Goal: Task Accomplishment & Management: Manage account settings

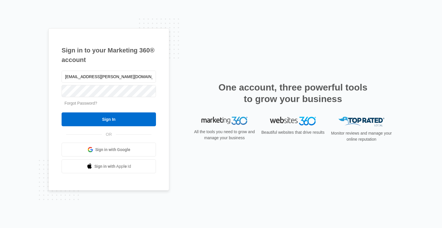
click at [81, 104] on link "Forgot Password?" at bounding box center [80, 103] width 33 height 5
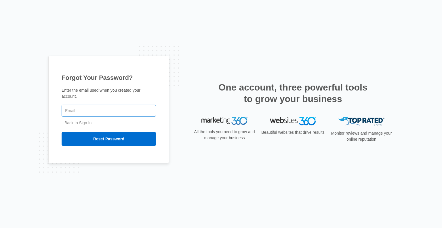
type input "[EMAIL_ADDRESS][PERSON_NAME][DOMAIN_NAME]"
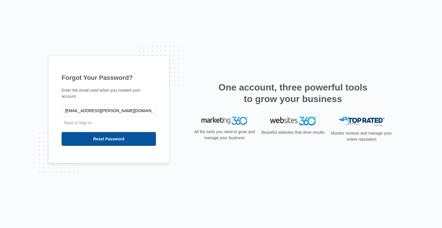
click at [114, 132] on input "Reset Password" at bounding box center [109, 139] width 94 height 14
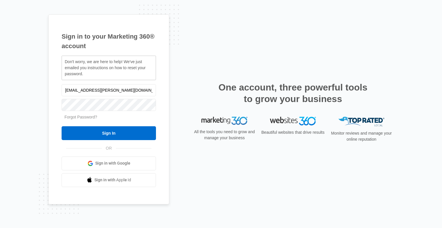
click at [114, 131] on input "Sign In" at bounding box center [109, 133] width 94 height 14
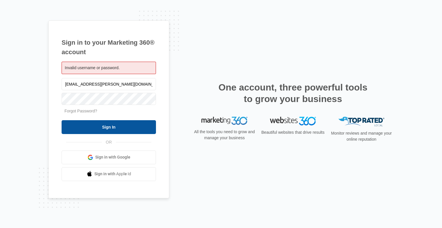
click at [99, 125] on input "Sign In" at bounding box center [109, 127] width 94 height 14
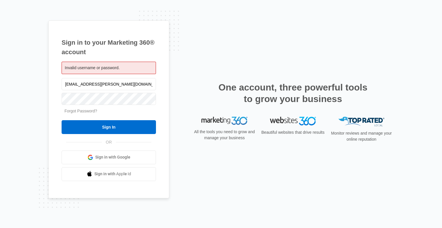
click at [85, 112] on link "Forgot Password?" at bounding box center [80, 110] width 33 height 5
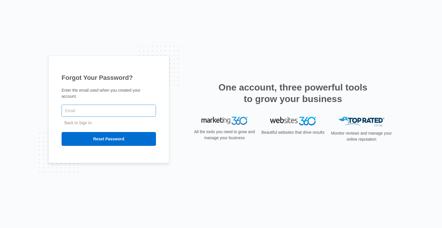
click at [99, 109] on input "text" at bounding box center [109, 110] width 94 height 12
type input "shannelle.sanchez@repharmacy.com"
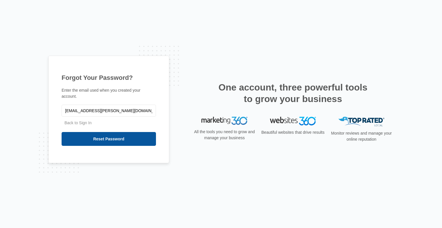
click at [111, 139] on input "Reset Password" at bounding box center [109, 139] width 94 height 14
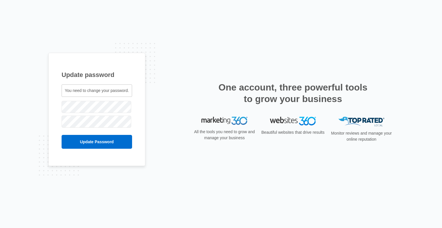
click at [113, 94] on div "You need to change your password." at bounding box center [97, 90] width 70 height 12
click at [101, 135] on input "Update Password" at bounding box center [97, 142] width 70 height 14
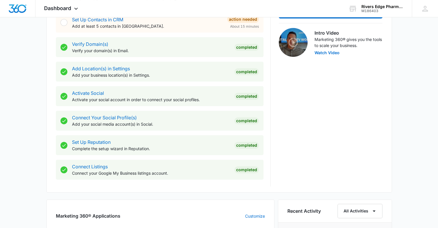
click at [198, 87] on div "Activate Social Activate your social account in order to connect your social pr…" at bounding box center [159, 96] width 207 height 20
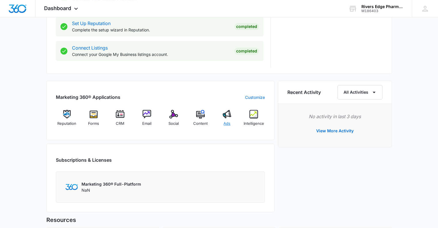
drag, startPoint x: 230, startPoint y: 112, endPoint x: 222, endPoint y: 111, distance: 7.5
click at [222, 111] on div "Ads" at bounding box center [227, 120] width 22 height 21
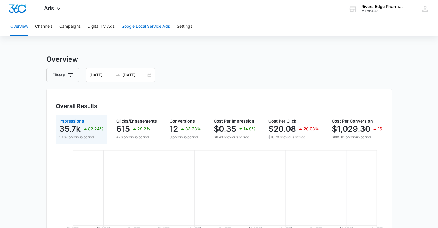
click at [141, 31] on button "Google Local Service Ads" at bounding box center [145, 26] width 48 height 18
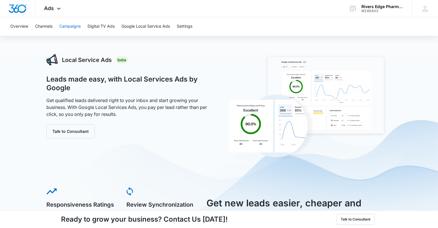
click at [68, 24] on button "Campaigns" at bounding box center [69, 26] width 21 height 18
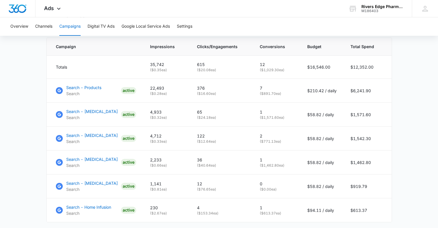
scroll to position [200, 0]
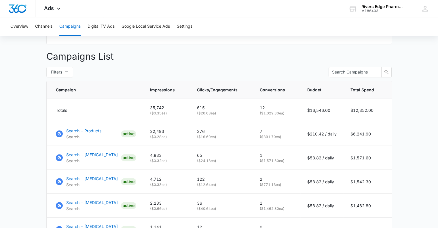
drag, startPoint x: 67, startPoint y: 75, endPoint x: 51, endPoint y: 69, distance: 17.2
click at [51, 69] on div "Campaigns Filters 08/08/2025 09/07/2025 Overall Results Impressions 35.7k 82.24…" at bounding box center [218, 80] width 345 height 452
click at [51, 75] on span "Filters" at bounding box center [56, 72] width 11 height 6
click at [58, 97] on span "All" at bounding box center [58, 98] width 9 height 5
click at [54, 97] on input "All" at bounding box center [51, 98] width 5 height 5
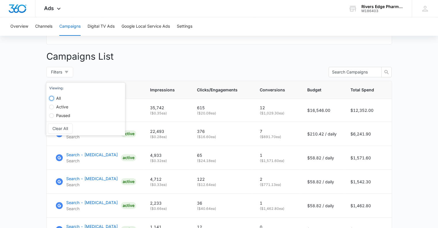
radio input "true"
click at [399, 120] on main "Campaigns Filters 08/08/2025 09/07/2025 Overall Results Impressions 35.7k 82.24…" at bounding box center [219, 80] width 438 height 452
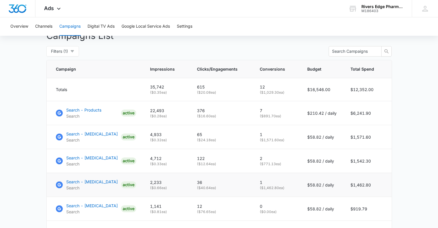
scroll to position [221, 0]
click at [84, 112] on p "Search - Products" at bounding box center [83, 110] width 35 height 6
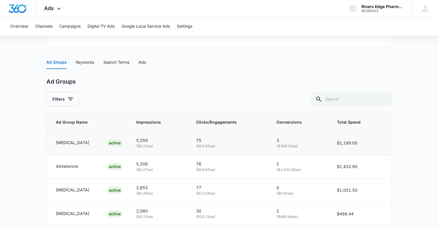
scroll to position [226, 0]
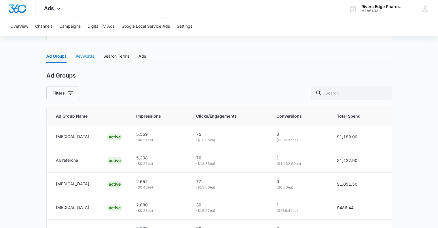
click at [79, 59] on div "Keywords" at bounding box center [85, 55] width 18 height 13
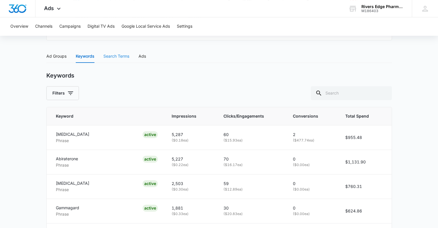
click at [120, 50] on div "Search Terms" at bounding box center [116, 55] width 26 height 13
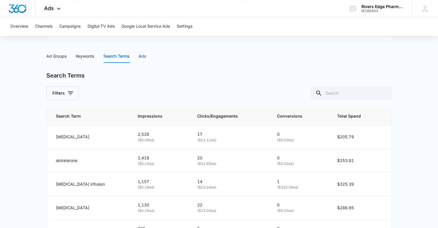
click at [143, 54] on div "Ads" at bounding box center [141, 56] width 7 height 6
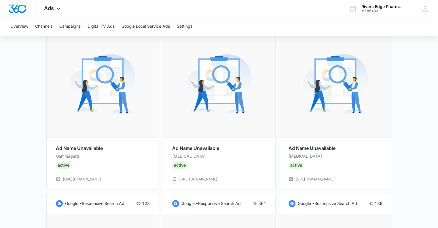
scroll to position [465, 0]
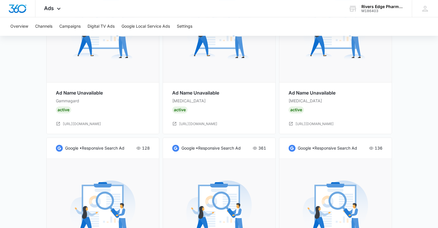
click at [120, 96] on div "Ad Name Unavailable Gammagard Active" at bounding box center [103, 101] width 94 height 24
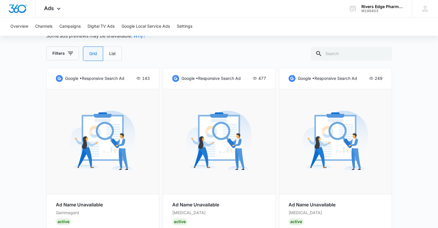
scroll to position [284, 0]
click at [140, 76] on icon at bounding box center [138, 78] width 5 height 5
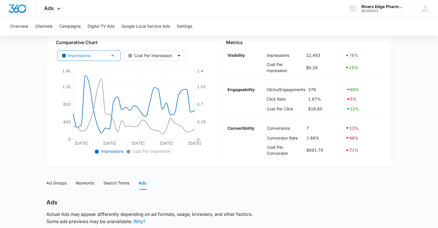
scroll to position [100, 0]
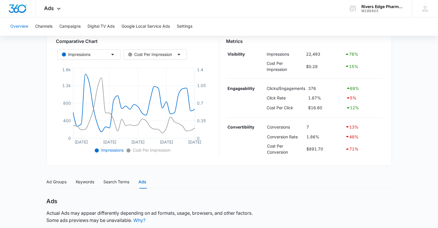
click at [24, 27] on button "Overview" at bounding box center [19, 26] width 18 height 18
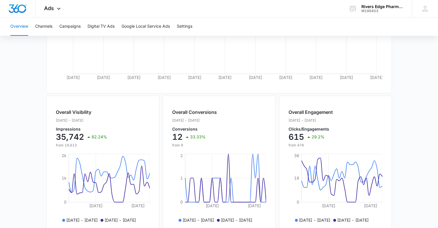
scroll to position [243, 0]
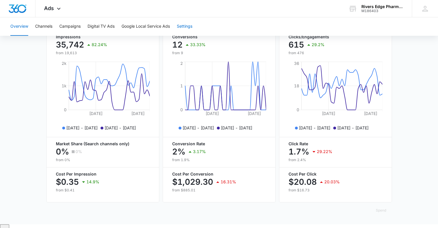
click at [190, 28] on button "Settings" at bounding box center [185, 26] width 16 height 18
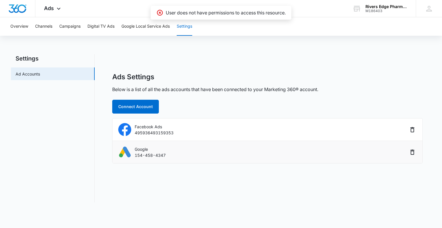
click at [249, 151] on div "Google 154-458-4347" at bounding box center [262, 151] width 289 height 13
click at [16, 5] on img "Dashboard" at bounding box center [17, 8] width 18 height 9
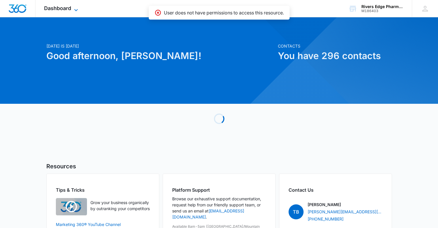
click at [61, 7] on span "Dashboard" at bounding box center [57, 8] width 27 height 6
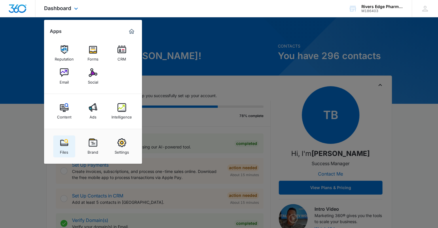
click at [60, 142] on img at bounding box center [64, 142] width 9 height 9
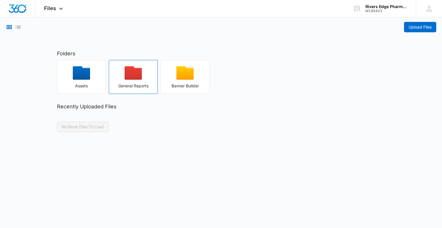
click at [144, 80] on div "button" at bounding box center [133, 74] width 48 height 17
click at [75, 84] on div "Assets" at bounding box center [81, 85] width 48 height 5
click at [186, 79] on div "button" at bounding box center [185, 74] width 48 height 17
click at [55, 6] on span "Files" at bounding box center [50, 8] width 12 height 6
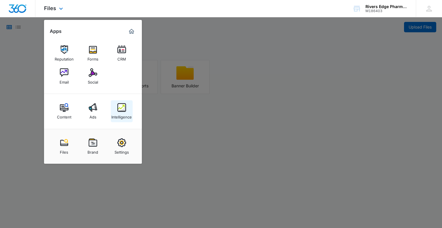
click at [119, 114] on div "Intelligence" at bounding box center [121, 115] width 20 height 7
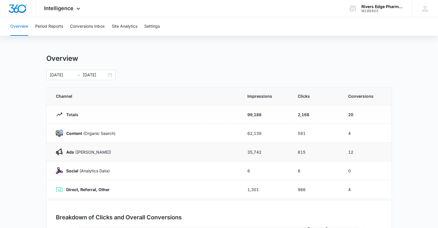
click at [117, 151] on div "Ads ([PERSON_NAME])" at bounding box center [145, 151] width 178 height 7
click at [101, 150] on p "Ads ([PERSON_NAME])" at bounding box center [87, 152] width 48 height 6
click at [65, 150] on p "Ads ([PERSON_NAME])" at bounding box center [87, 152] width 48 height 6
click at [65, 6] on span "Intelligence" at bounding box center [58, 8] width 29 height 6
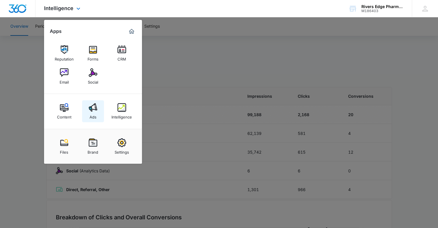
click at [89, 102] on link "Ads" at bounding box center [93, 111] width 22 height 22
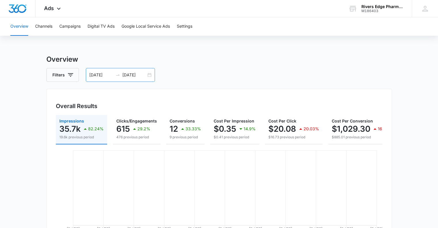
click at [147, 76] on div "[DATE] [DATE]" at bounding box center [120, 75] width 69 height 14
click at [67, 71] on button "Filters" at bounding box center [62, 75] width 33 height 14
